Goal: Task Accomplishment & Management: Use online tool/utility

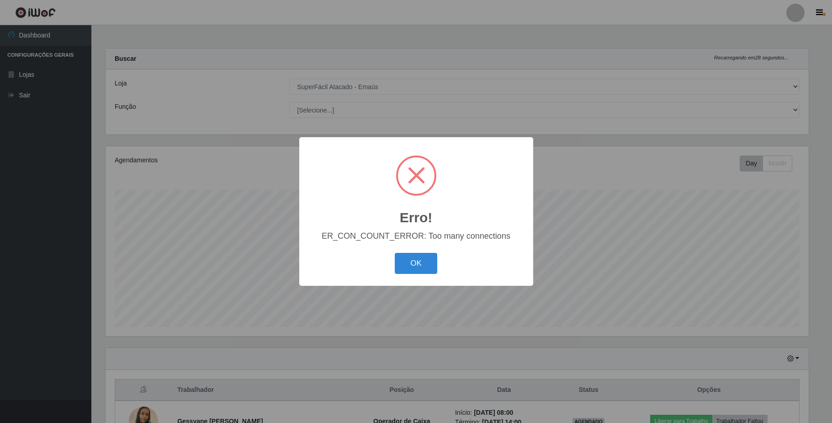
select select "407"
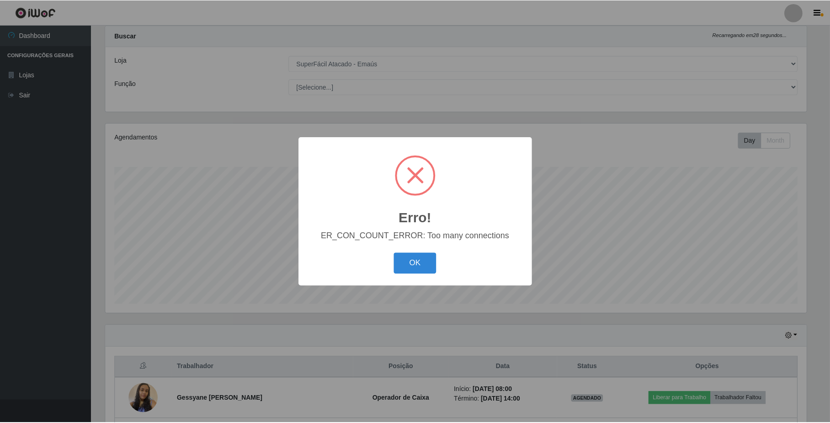
scroll to position [190, 703]
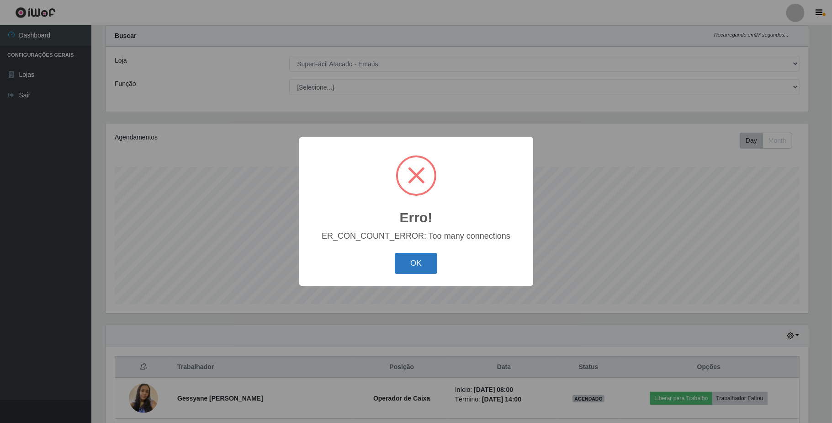
click at [413, 266] on button "OK" at bounding box center [416, 263] width 43 height 21
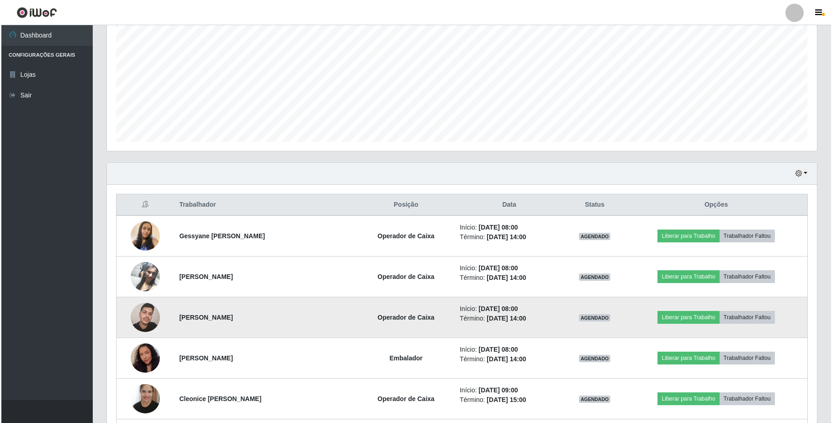
scroll to position [206, 0]
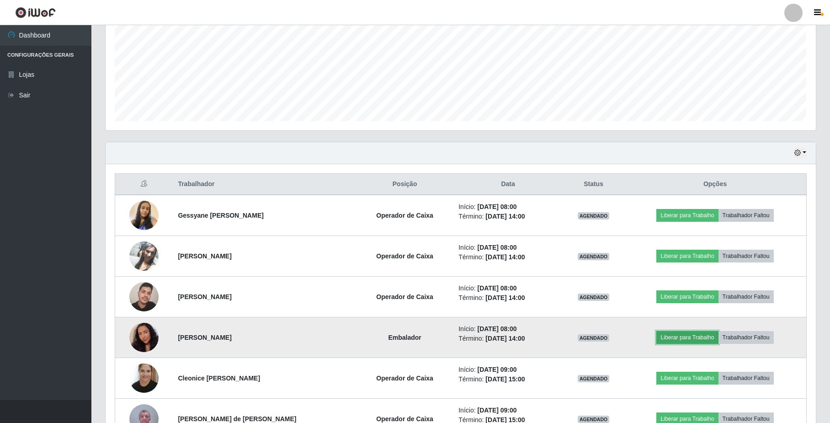
click at [679, 337] on button "Liberar para Trabalho" at bounding box center [687, 337] width 62 height 13
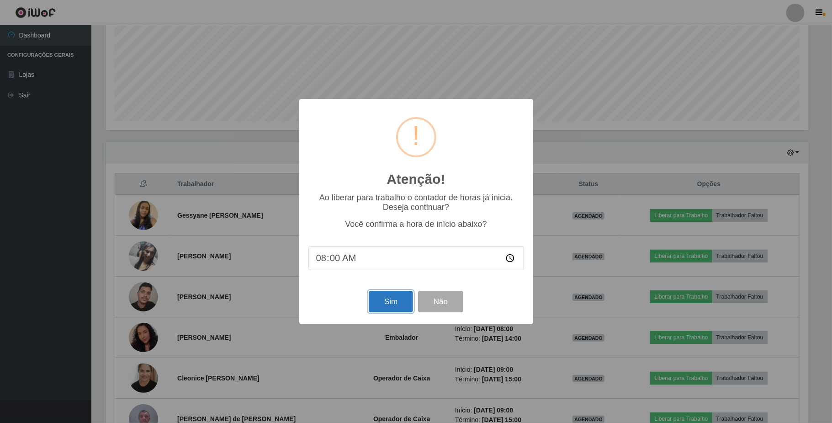
click at [378, 306] on button "Sim" at bounding box center [391, 301] width 44 height 21
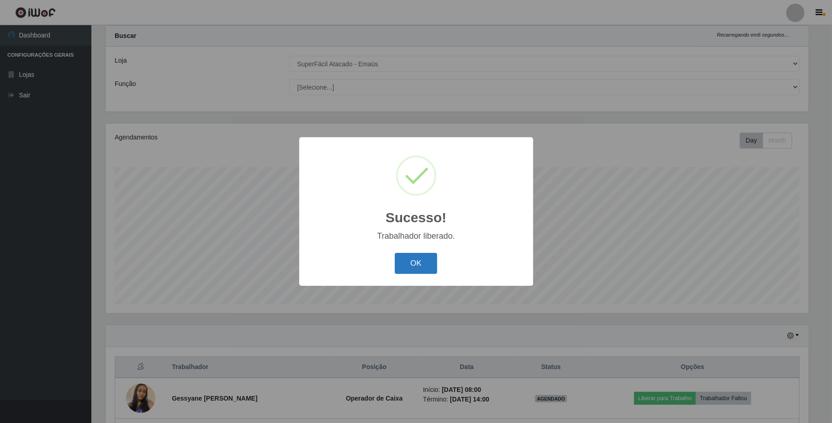
click at [411, 264] on button "OK" at bounding box center [416, 263] width 43 height 21
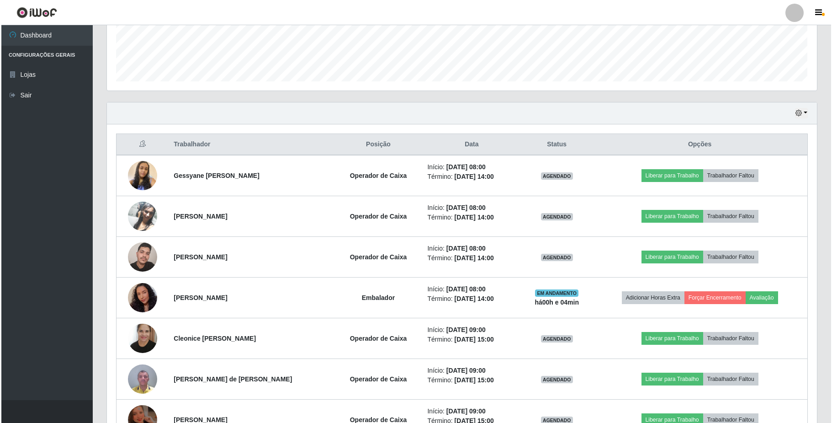
scroll to position [267, 0]
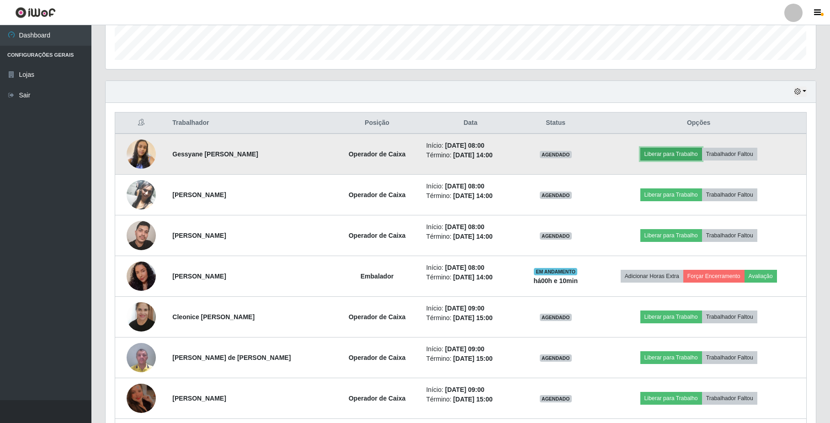
click at [675, 155] on button "Liberar para Trabalho" at bounding box center [671, 154] width 62 height 13
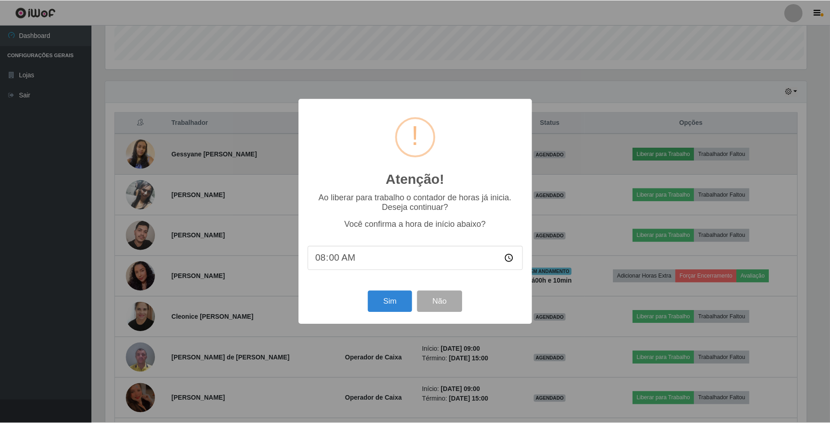
scroll to position [190, 703]
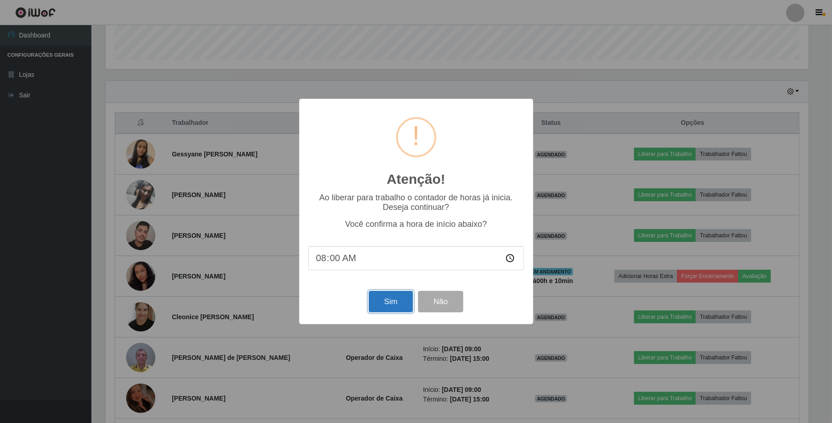
click at [397, 303] on button "Sim" at bounding box center [391, 301] width 44 height 21
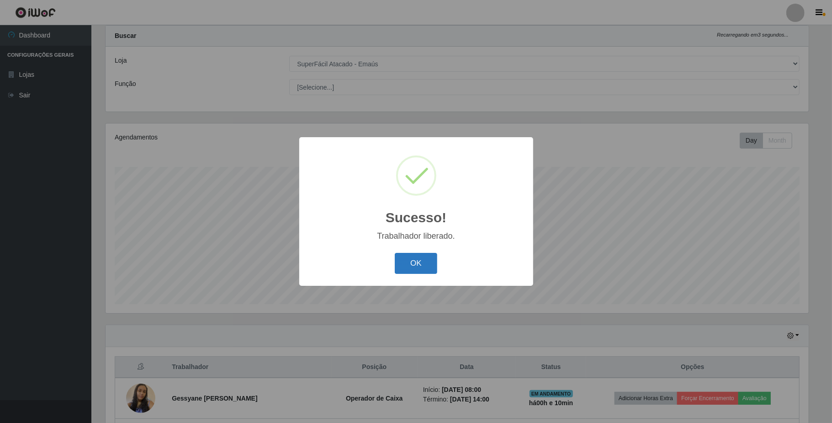
click at [425, 264] on button "OK" at bounding box center [416, 263] width 43 height 21
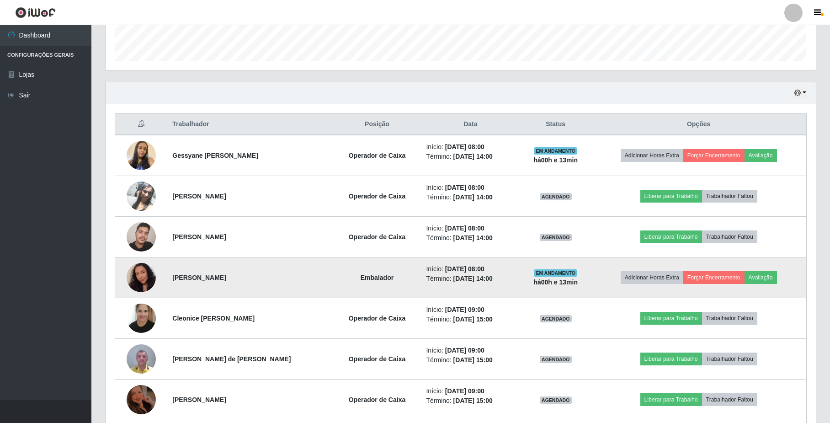
scroll to position [267, 0]
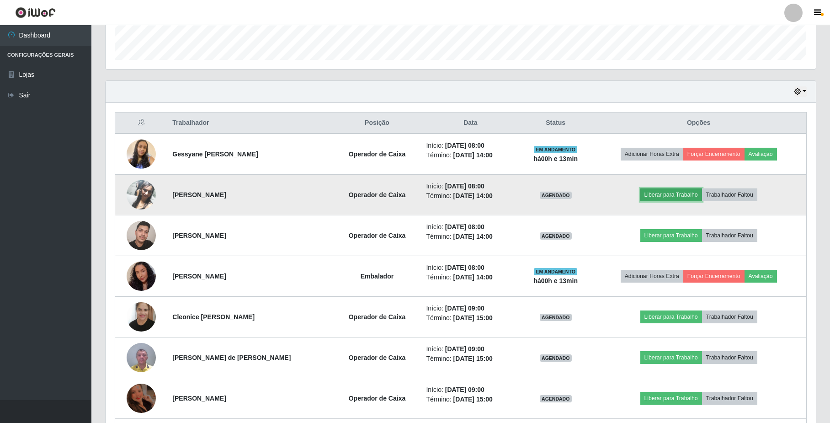
click at [670, 195] on button "Liberar para Trabalho" at bounding box center [671, 194] width 62 height 13
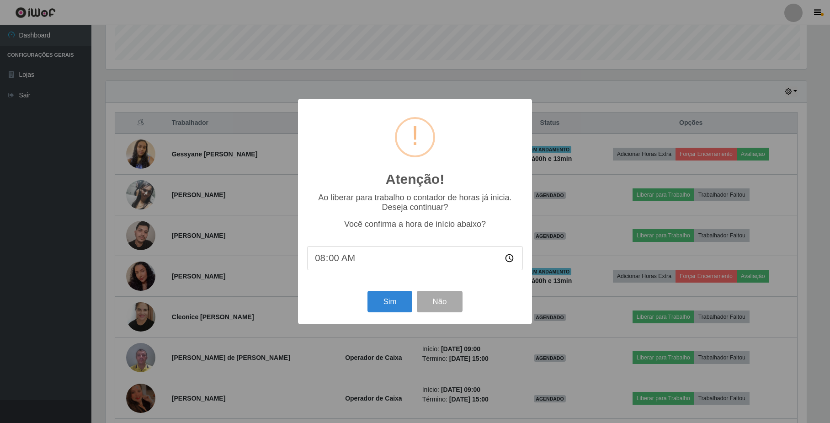
scroll to position [190, 703]
click at [392, 302] on button "Sim" at bounding box center [391, 301] width 44 height 21
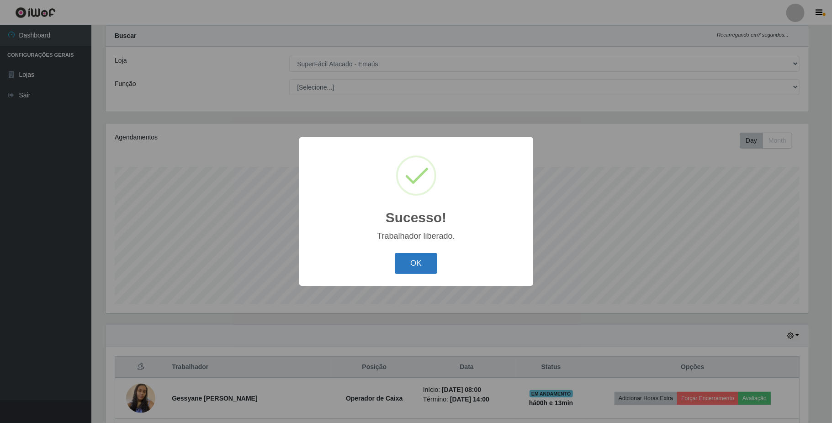
click at [410, 267] on button "OK" at bounding box center [416, 263] width 43 height 21
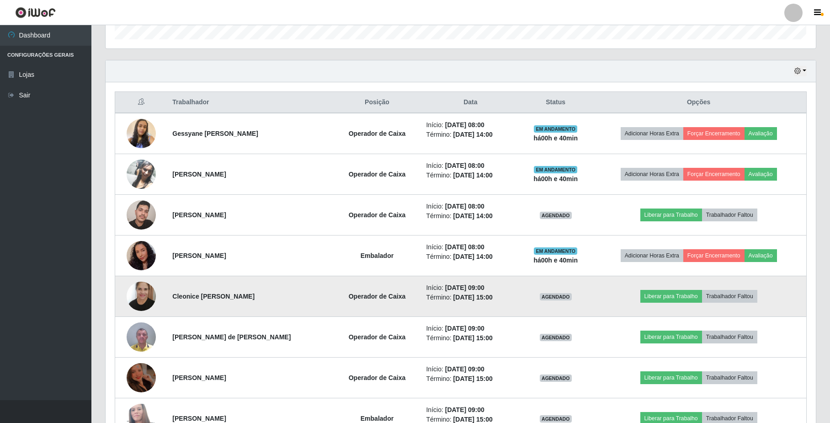
scroll to position [267, 0]
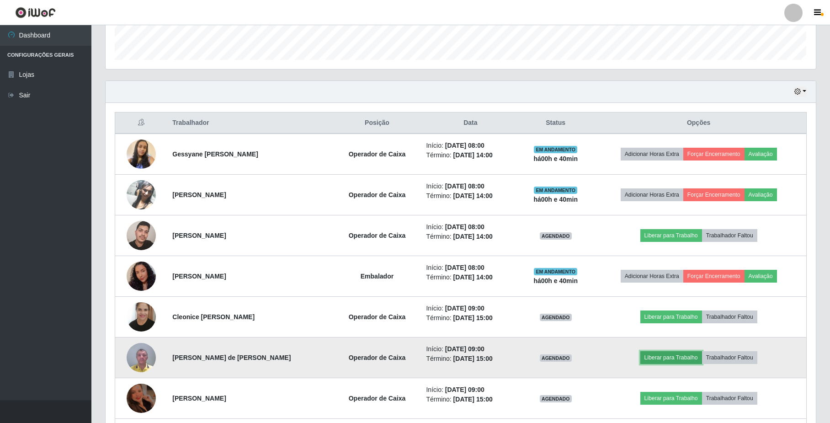
click at [668, 359] on button "Liberar para Trabalho" at bounding box center [671, 357] width 62 height 13
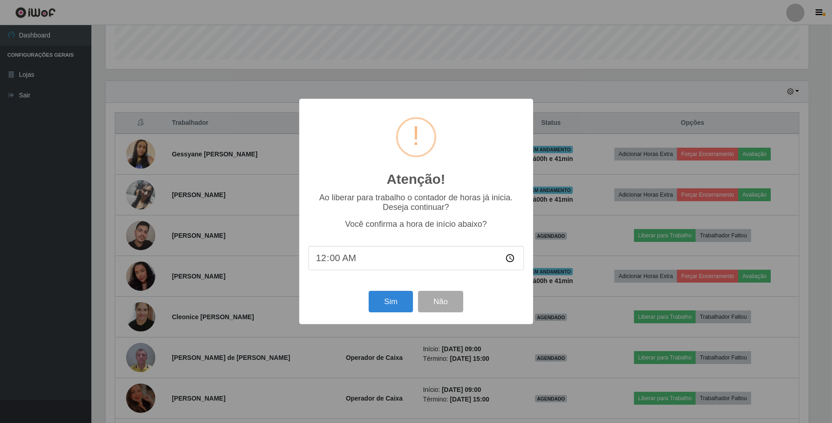
type input "08:00"
click at [399, 306] on button "Sim" at bounding box center [391, 301] width 44 height 21
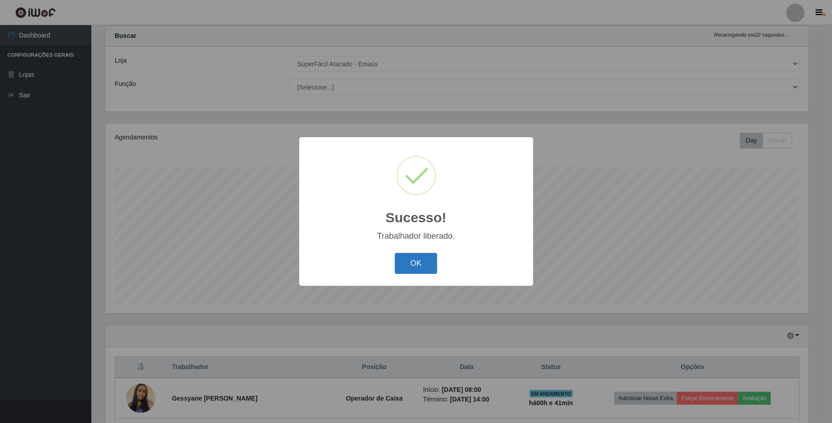
click at [414, 261] on button "OK" at bounding box center [416, 263] width 43 height 21
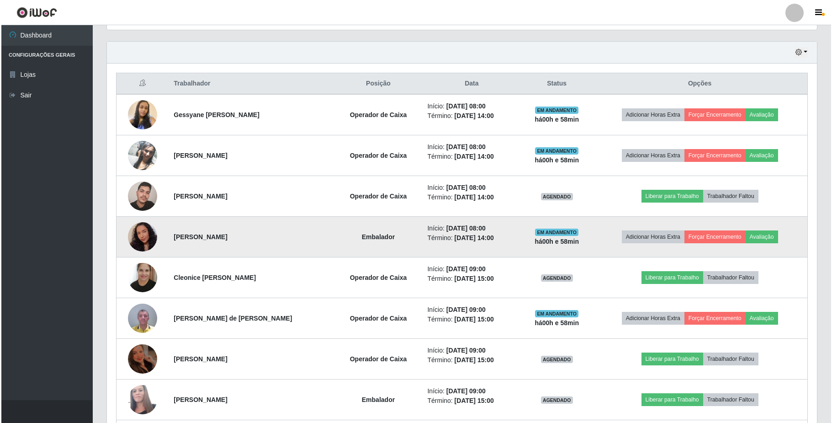
scroll to position [328, 0]
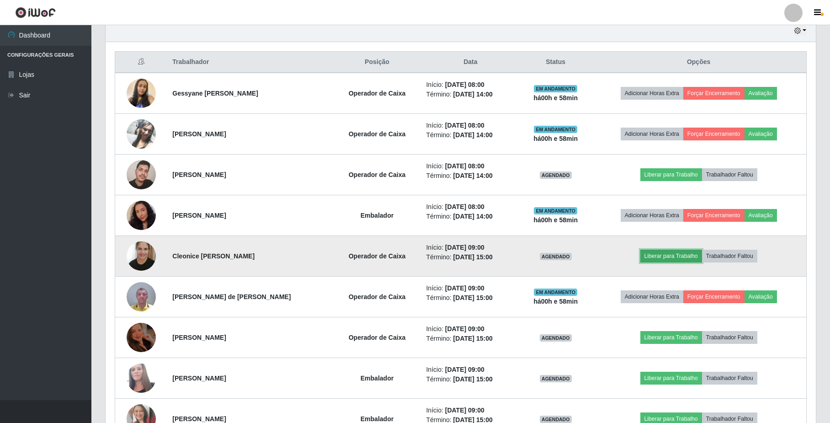
click at [671, 255] on button "Liberar para Trabalho" at bounding box center [671, 256] width 62 height 13
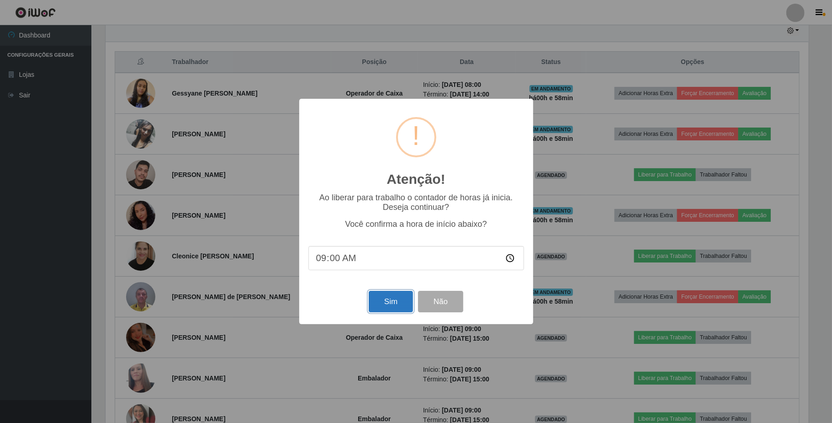
click at [391, 298] on button "Sim" at bounding box center [391, 301] width 44 height 21
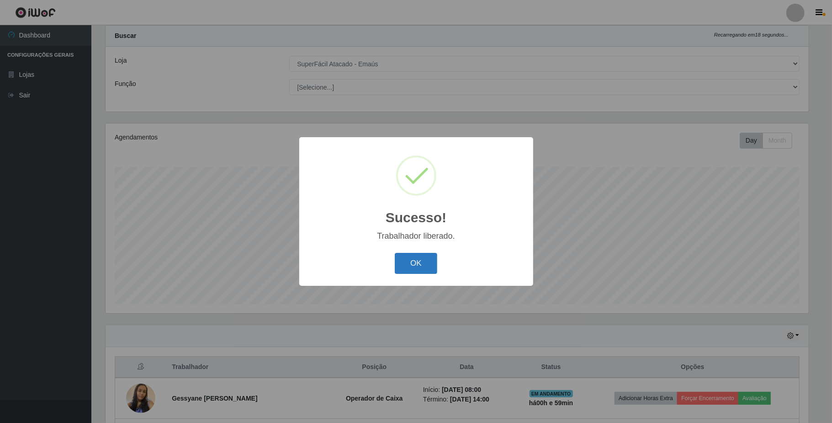
click at [417, 268] on button "OK" at bounding box center [416, 263] width 43 height 21
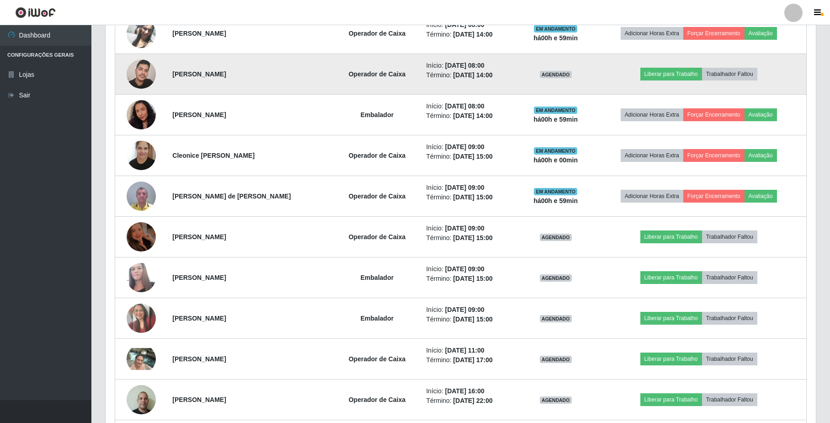
scroll to position [450, 0]
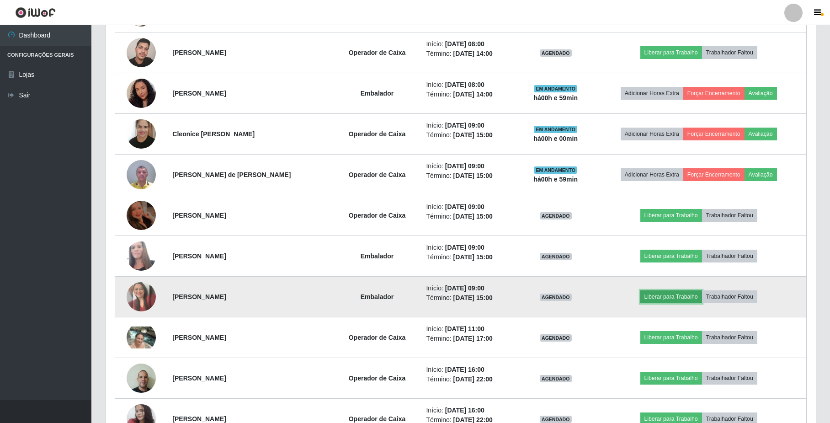
click at [668, 295] on button "Liberar para Trabalho" at bounding box center [671, 296] width 62 height 13
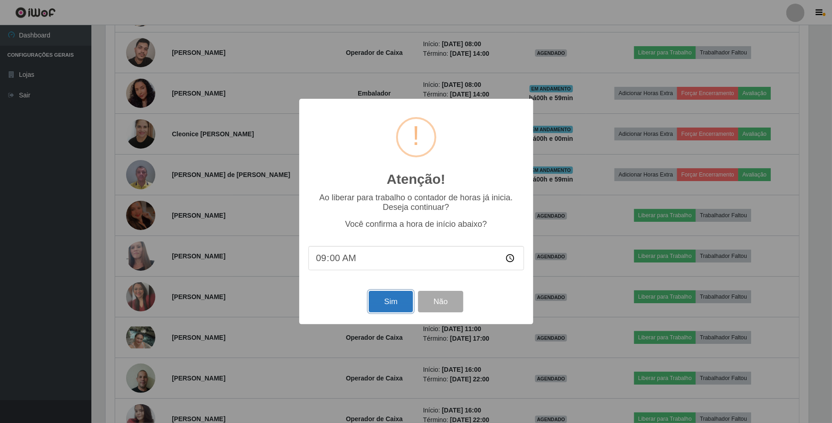
click at [386, 311] on button "Sim" at bounding box center [391, 301] width 44 height 21
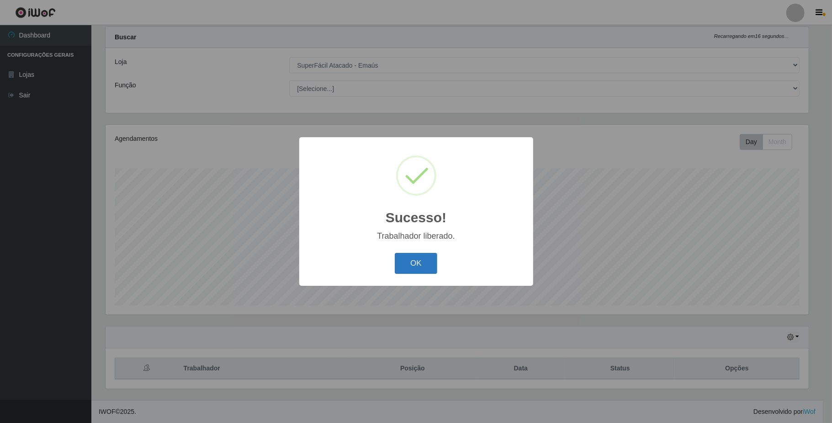
click at [415, 262] on button "OK" at bounding box center [416, 263] width 43 height 21
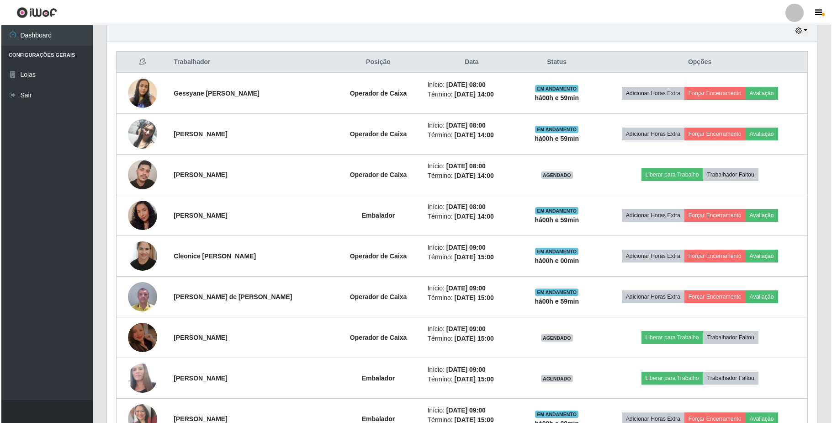
scroll to position [389, 0]
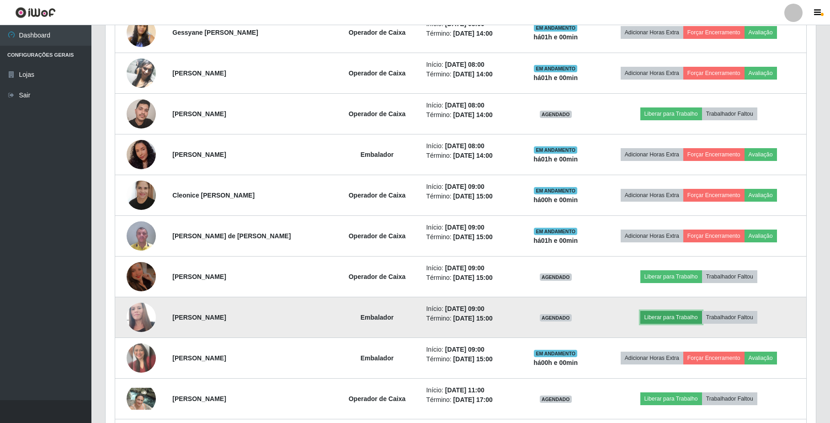
click at [676, 319] on button "Liberar para Trabalho" at bounding box center [671, 317] width 62 height 13
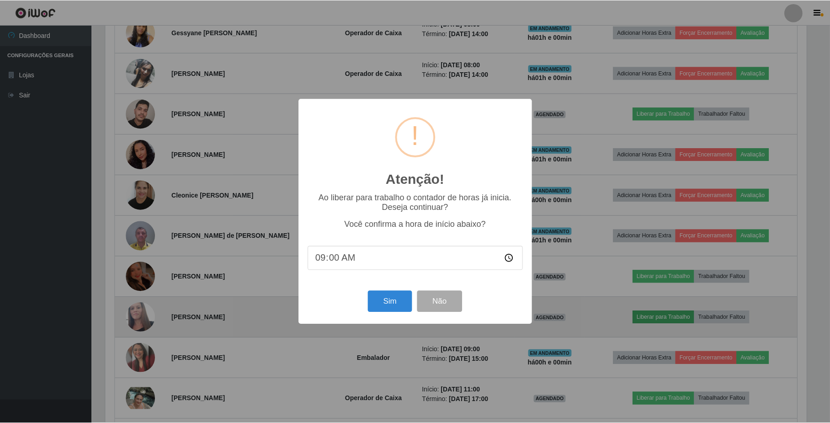
scroll to position [190, 703]
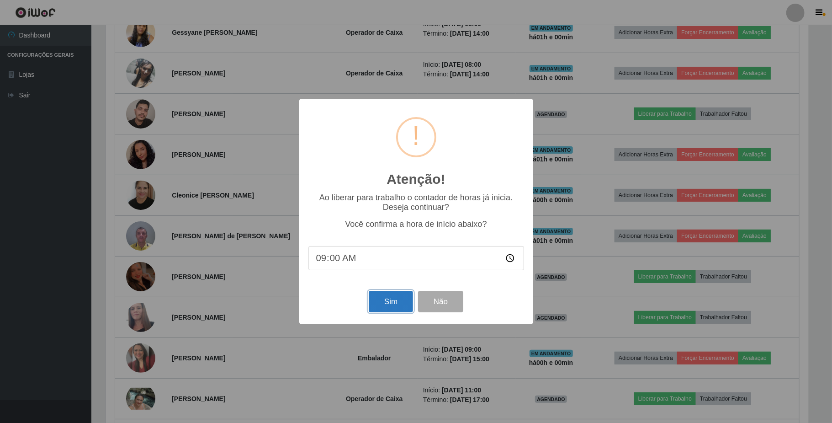
click at [390, 304] on button "Sim" at bounding box center [391, 301] width 44 height 21
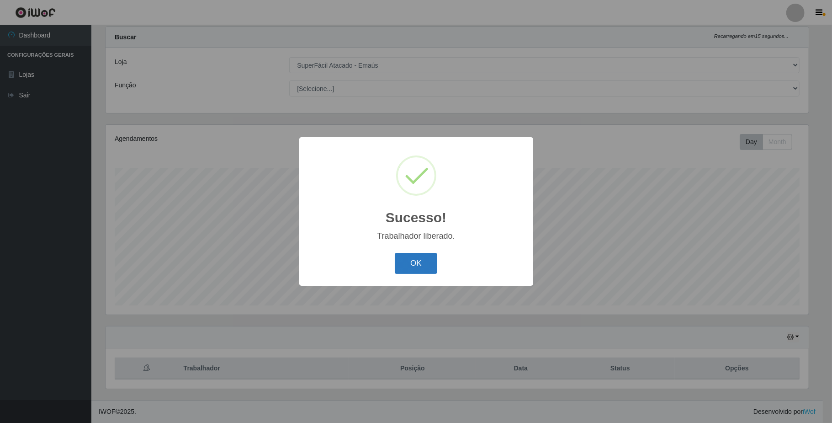
click at [422, 266] on button "OK" at bounding box center [416, 263] width 43 height 21
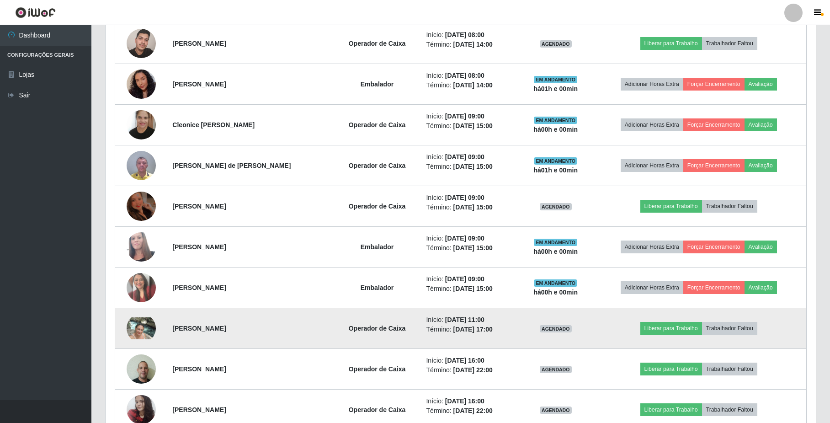
scroll to position [389, 0]
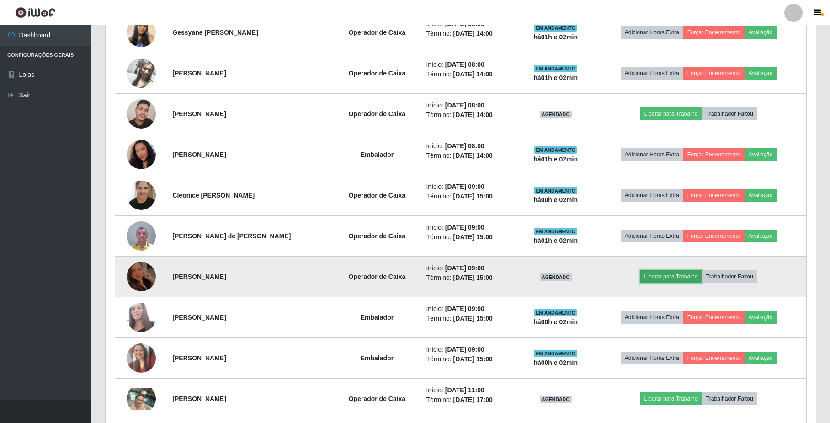
click at [682, 282] on button "Liberar para Trabalho" at bounding box center [671, 276] width 62 height 13
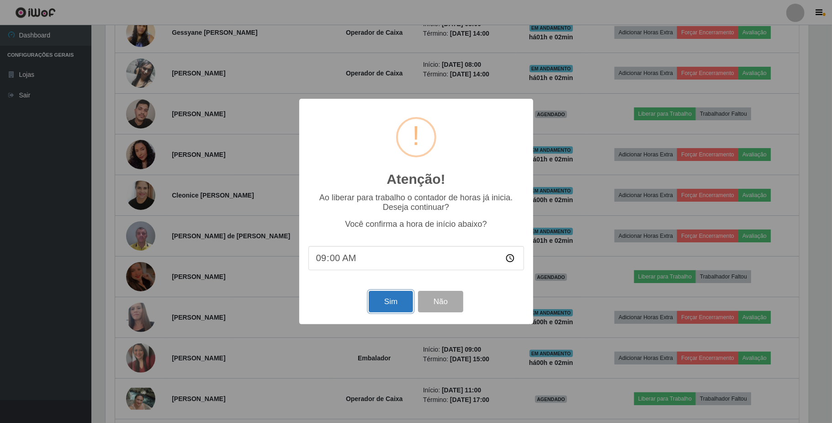
click at [388, 299] on button "Sim" at bounding box center [391, 301] width 44 height 21
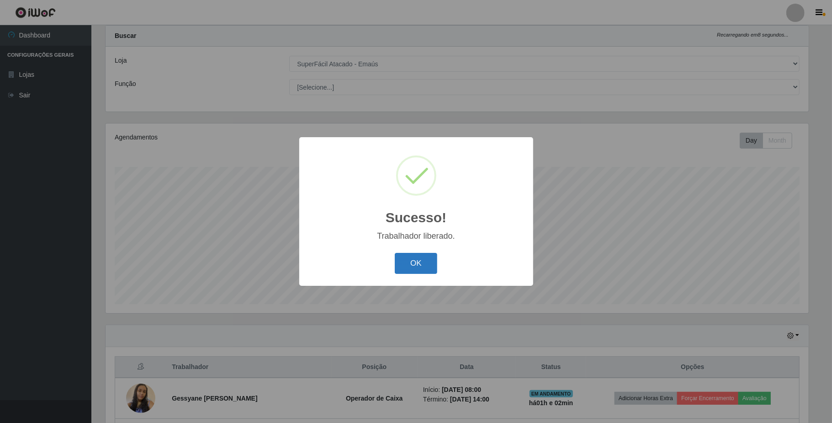
click at [428, 263] on button "OK" at bounding box center [416, 263] width 43 height 21
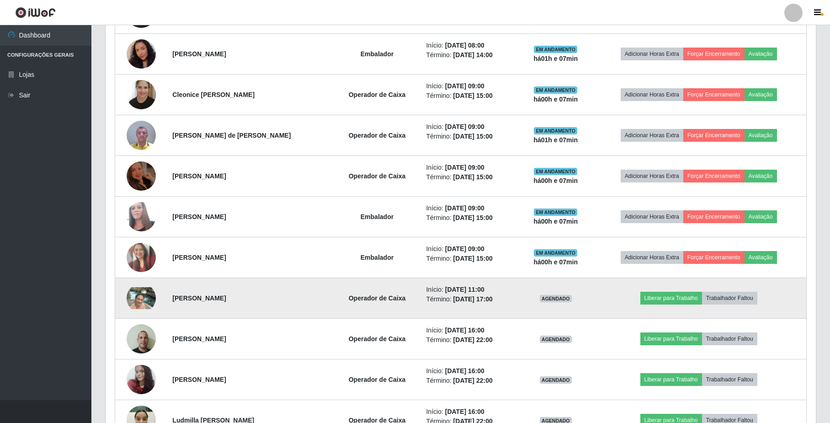
scroll to position [511, 0]
